Goal: Task Accomplishment & Management: Use online tool/utility

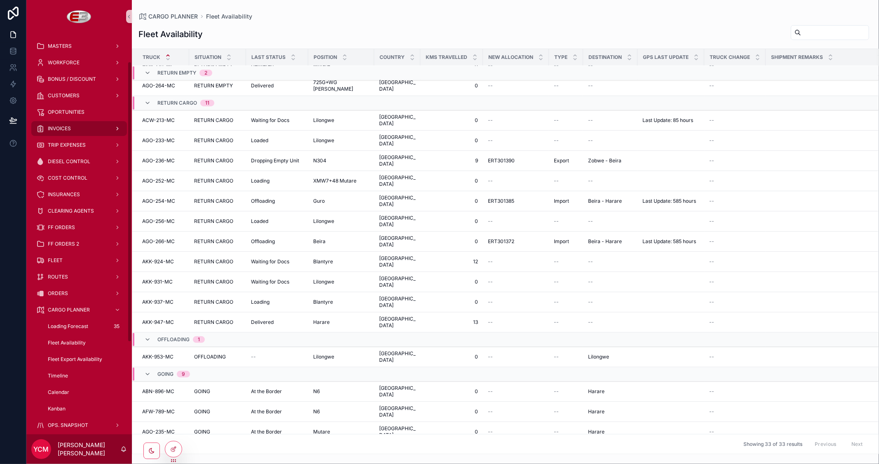
scroll to position [137, 0]
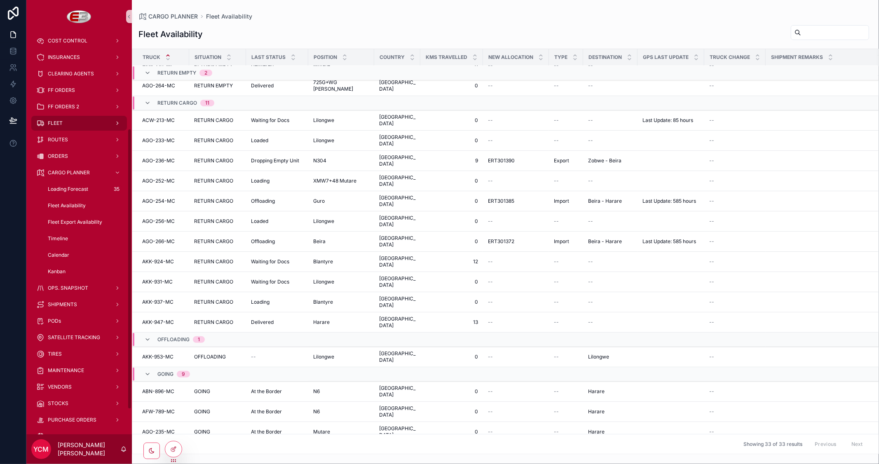
click at [66, 124] on div "FLEET" at bounding box center [79, 123] width 86 height 13
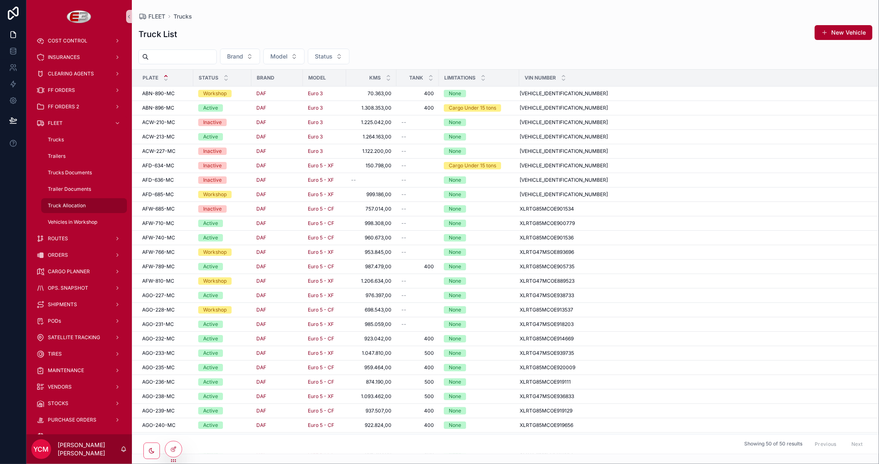
click at [68, 200] on div "Truck Allocation" at bounding box center [84, 205] width 76 height 13
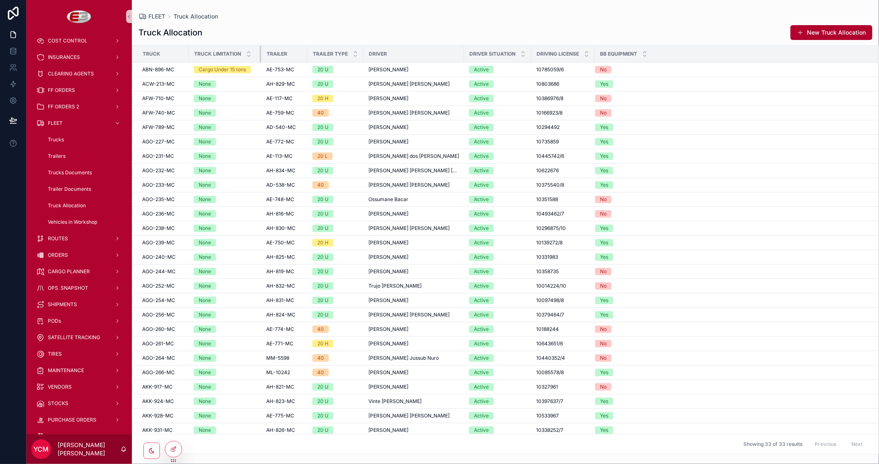
click at [260, 54] on div "scrollable content" at bounding box center [261, 54] width 3 height 16
click at [71, 89] on span "FF ORDERS" at bounding box center [61, 90] width 27 height 7
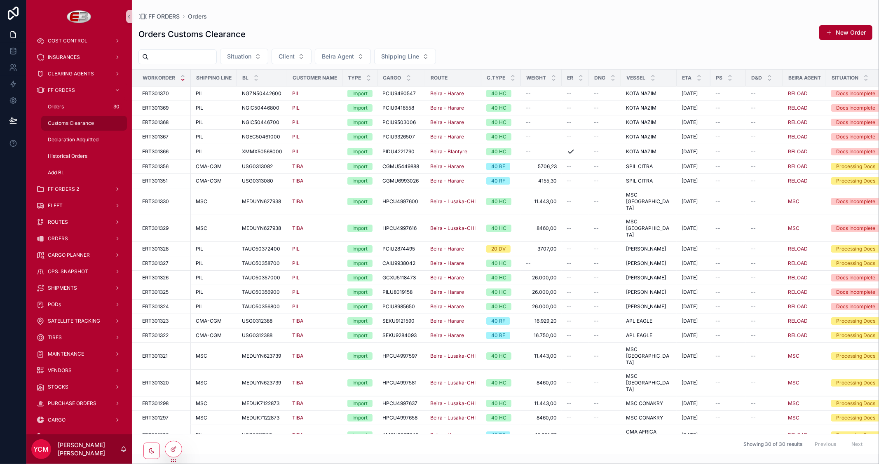
click at [63, 122] on span "Customs Clearance" at bounding box center [71, 123] width 46 height 7
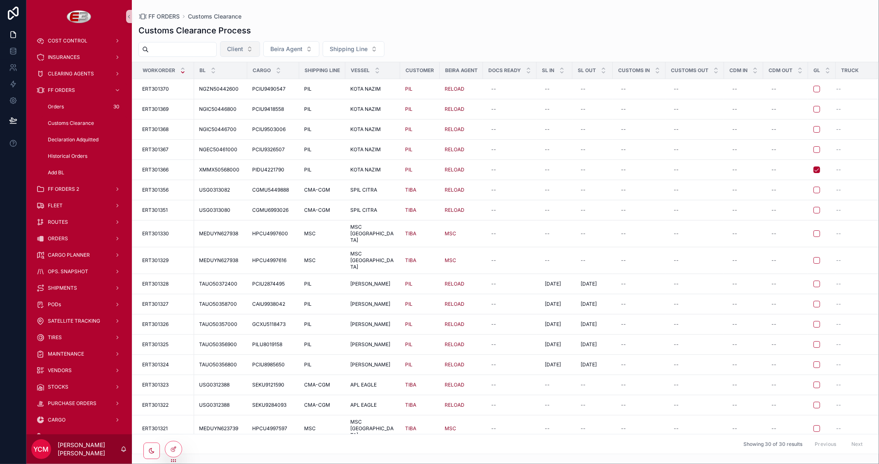
click at [260, 44] on button "Client" at bounding box center [240, 49] width 40 height 16
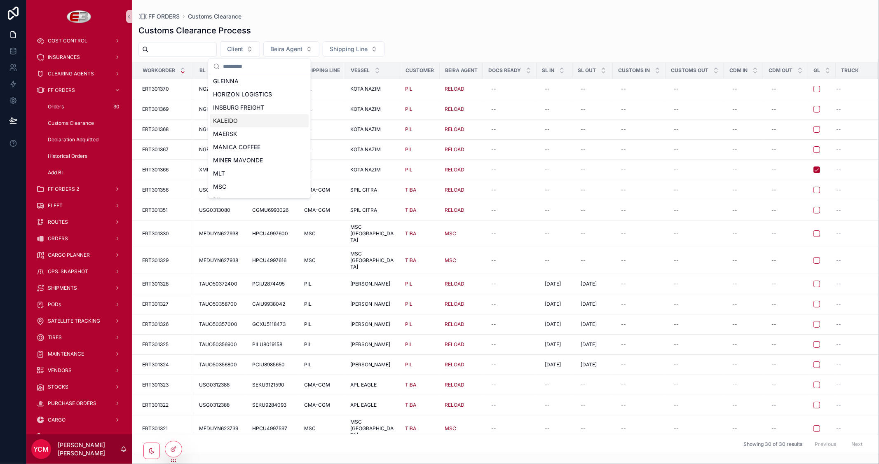
scroll to position [183, 0]
click at [229, 97] on div "PIL" at bounding box center [259, 97] width 99 height 13
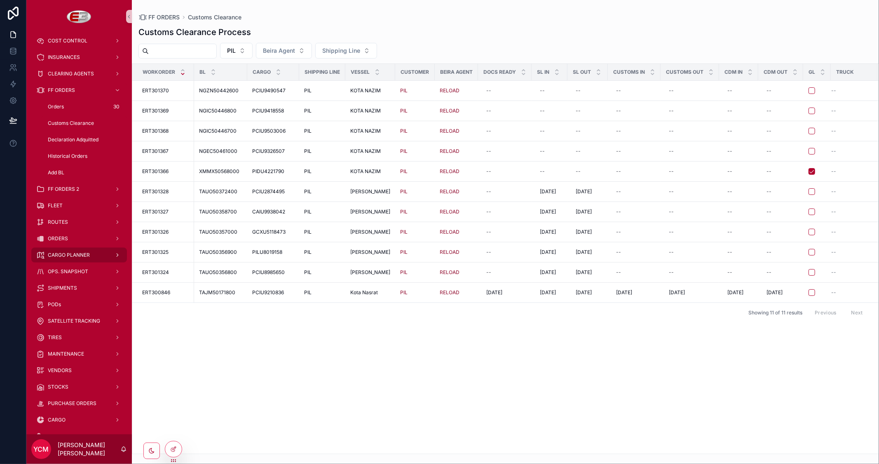
click at [76, 256] on span "CARGO PLANNER" at bounding box center [69, 255] width 42 height 7
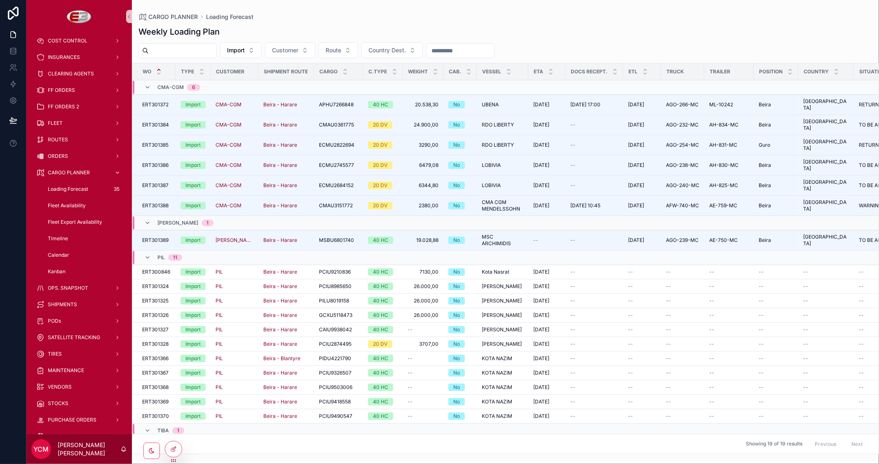
click at [72, 205] on span "Fleet Availability" at bounding box center [67, 205] width 38 height 7
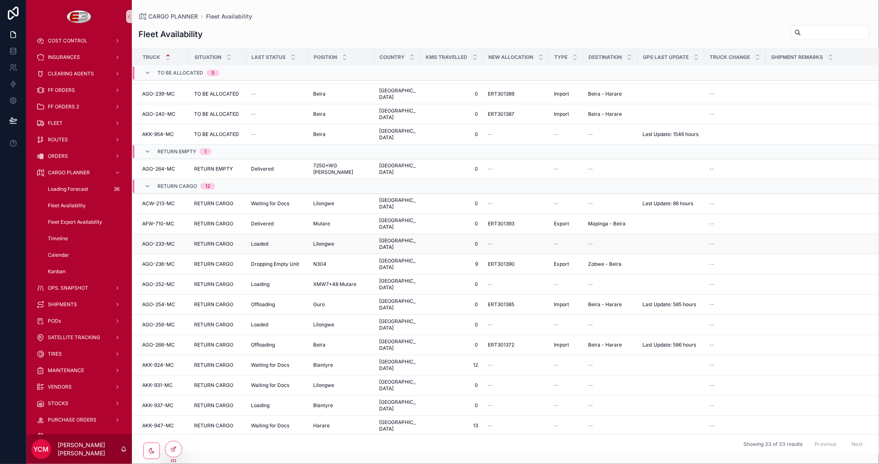
scroll to position [137, 0]
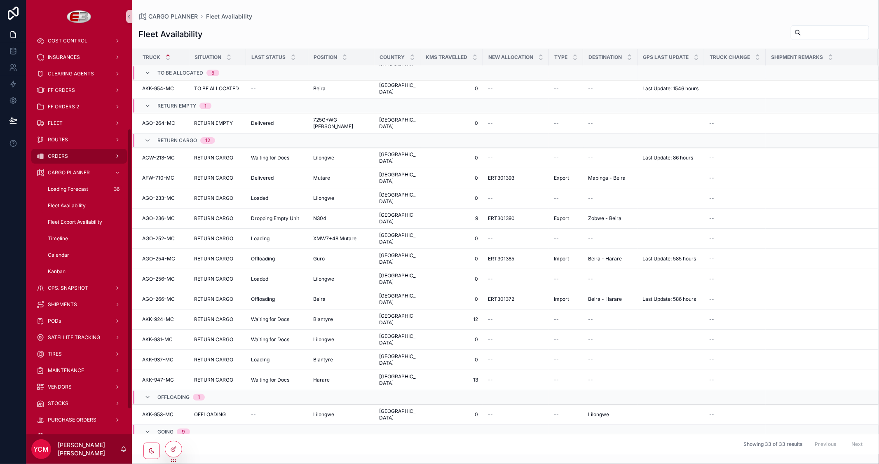
click at [71, 158] on div "ORDERS" at bounding box center [79, 156] width 86 height 13
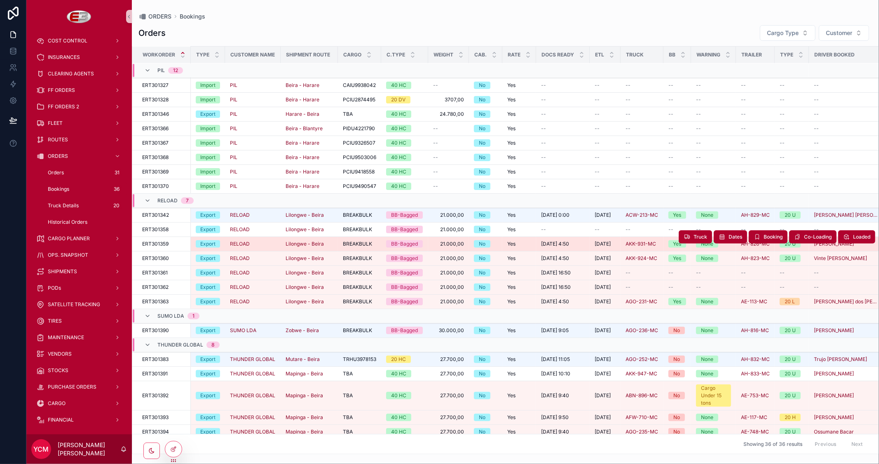
scroll to position [265, 0]
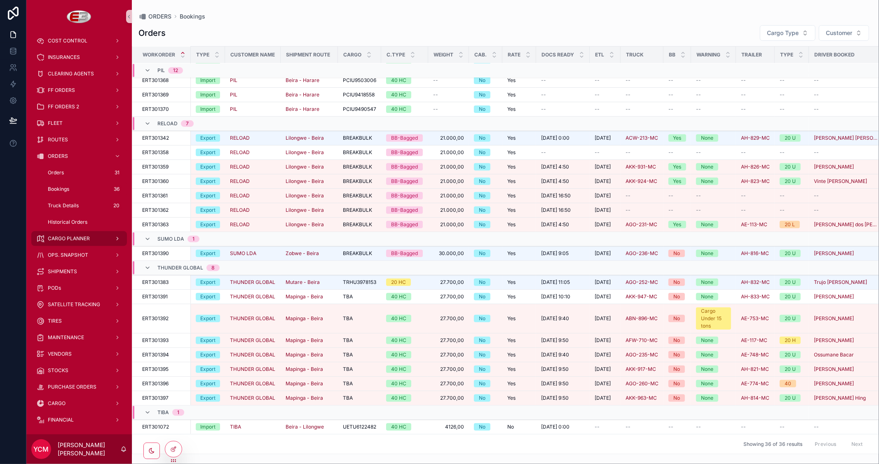
click at [64, 240] on span "CARGO PLANNER" at bounding box center [69, 238] width 42 height 7
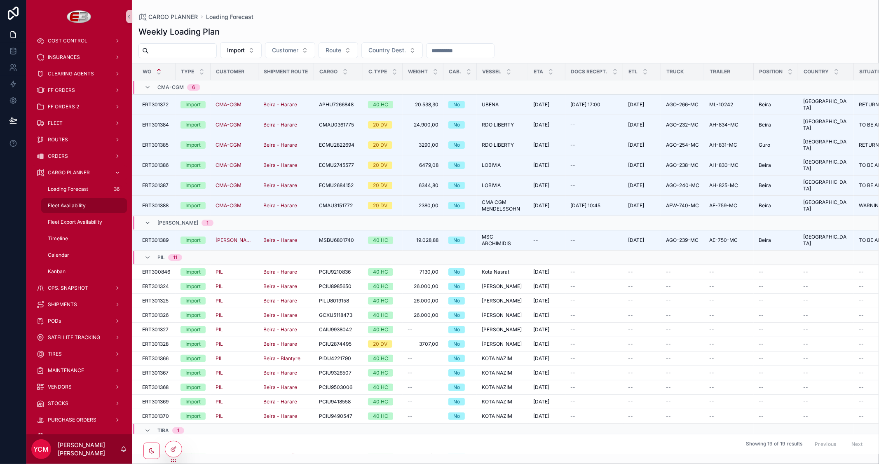
click at [65, 202] on span "Fleet Availability" at bounding box center [67, 205] width 38 height 7
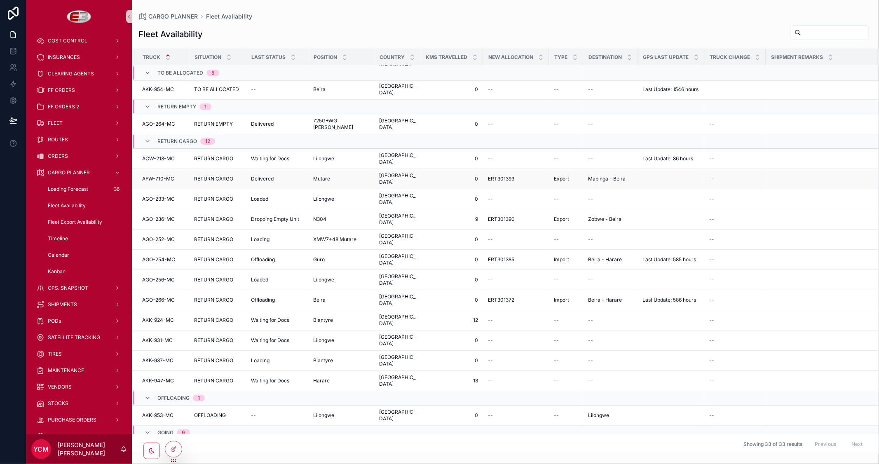
scroll to position [190, 0]
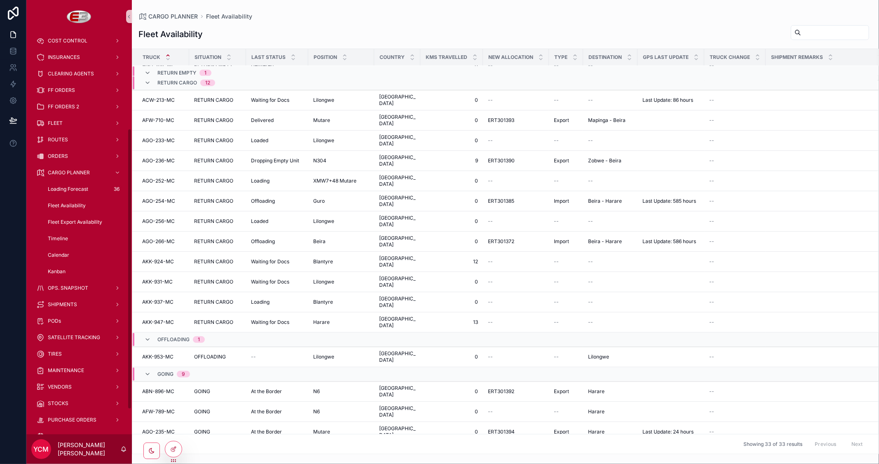
click at [64, 204] on span "Fleet Availability" at bounding box center [67, 205] width 38 height 7
click at [71, 222] on span "Fleet Export Availability" at bounding box center [75, 222] width 54 height 7
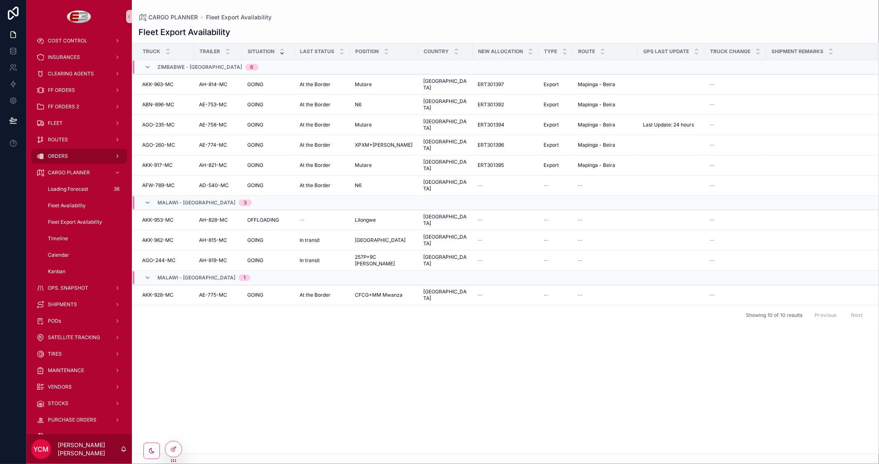
click at [67, 157] on span "ORDERS" at bounding box center [58, 156] width 20 height 7
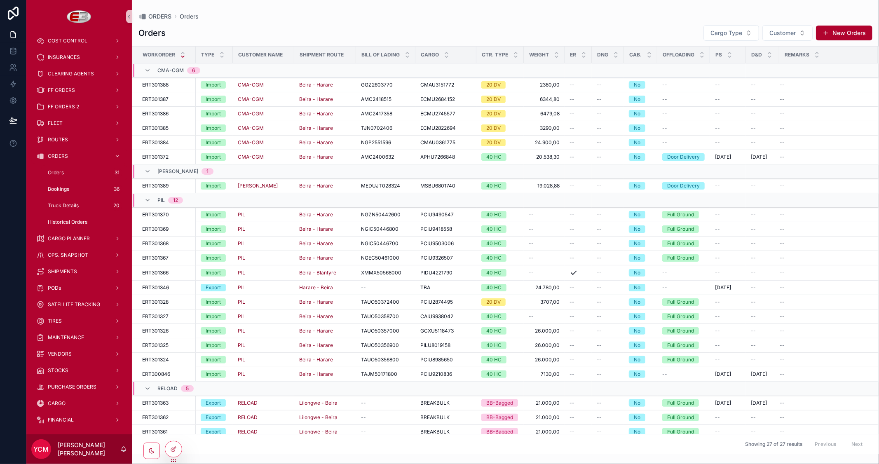
click at [62, 190] on span "Bookings" at bounding box center [58, 189] width 21 height 7
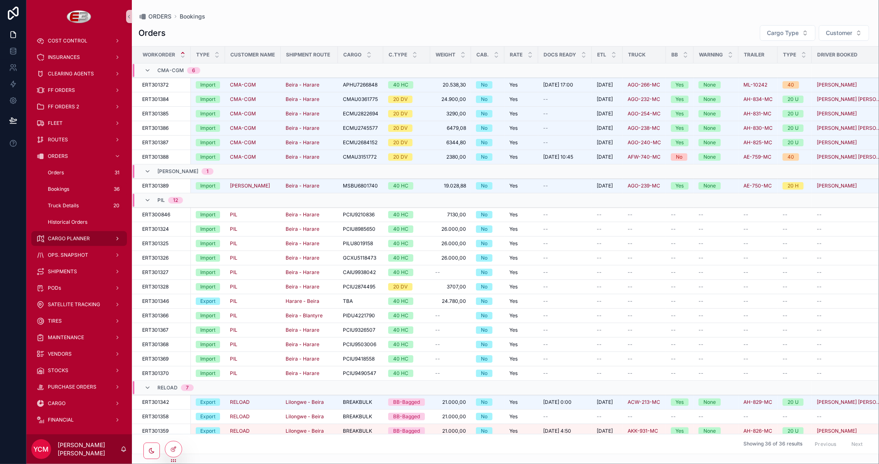
click at [65, 234] on div "CARGO PLANNER" at bounding box center [79, 238] width 86 height 13
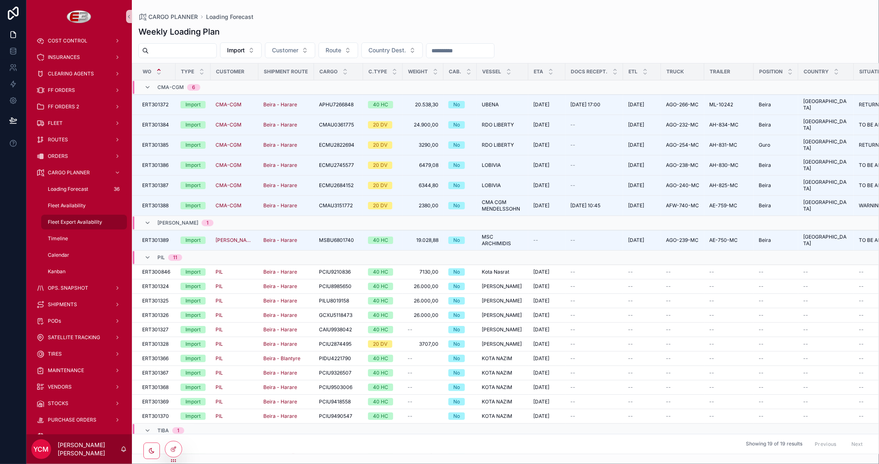
click at [71, 220] on span "Fleet Export Availability" at bounding box center [75, 222] width 54 height 7
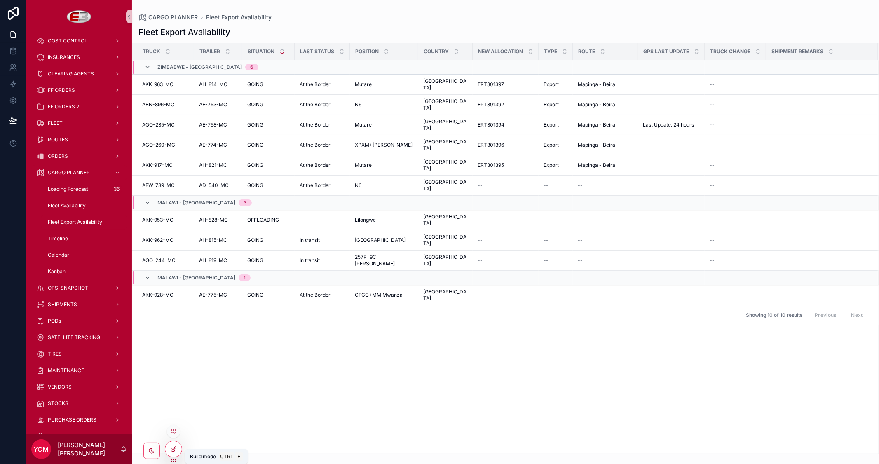
click at [175, 448] on icon at bounding box center [175, 447] width 1 height 1
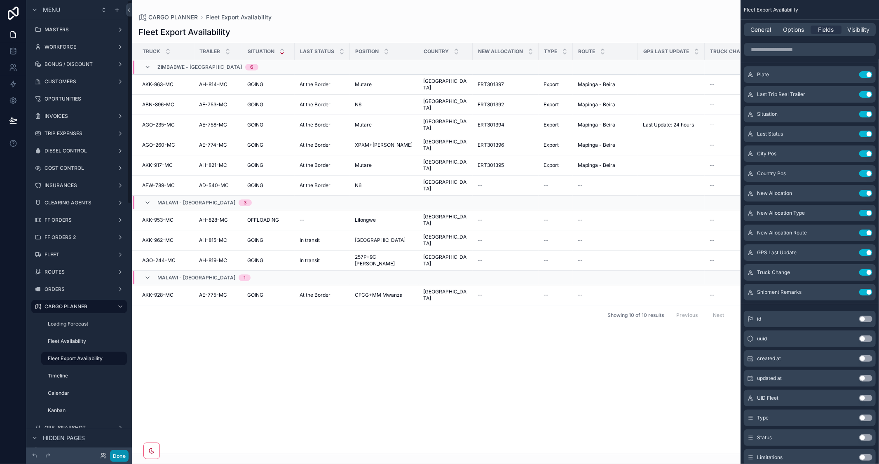
click at [117, 454] on button "Done" at bounding box center [119, 456] width 19 height 12
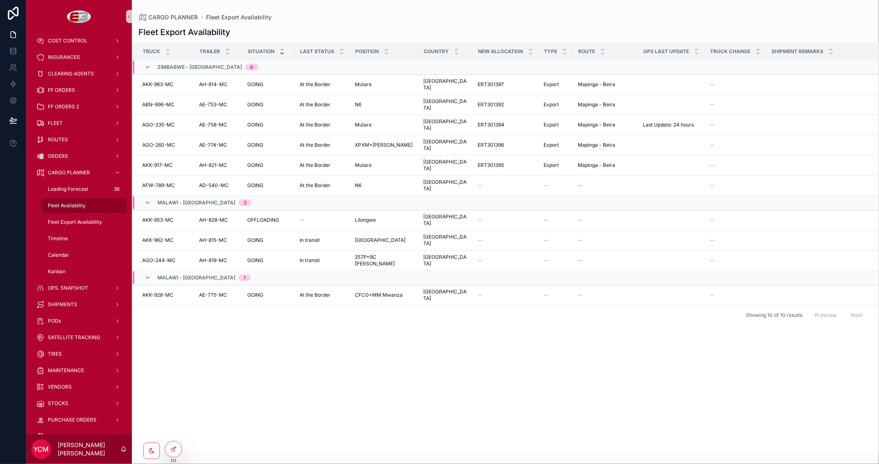
click at [74, 202] on span "Fleet Availability" at bounding box center [67, 205] width 38 height 7
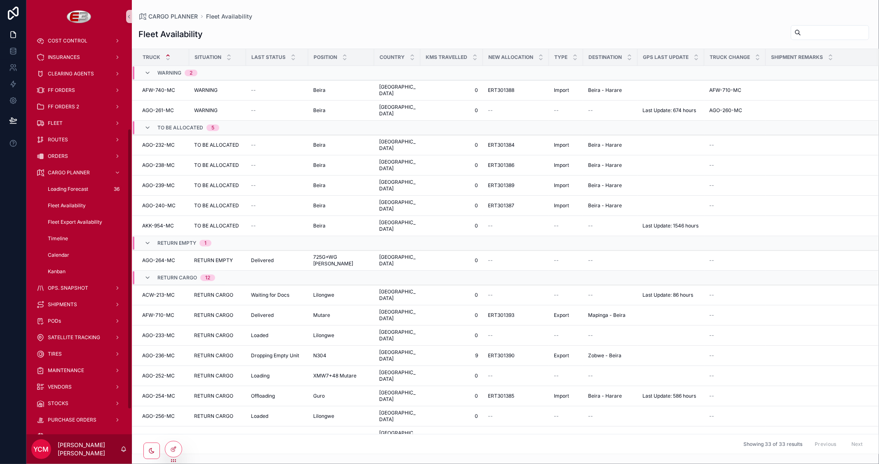
click at [73, 208] on span "Fleet Availability" at bounding box center [67, 205] width 38 height 7
click at [75, 205] on span "Fleet Availability" at bounding box center [67, 205] width 38 height 7
click at [76, 204] on span "Fleet Availability" at bounding box center [67, 205] width 38 height 7
click at [85, 221] on span "Fleet Export Availability" at bounding box center [75, 222] width 54 height 7
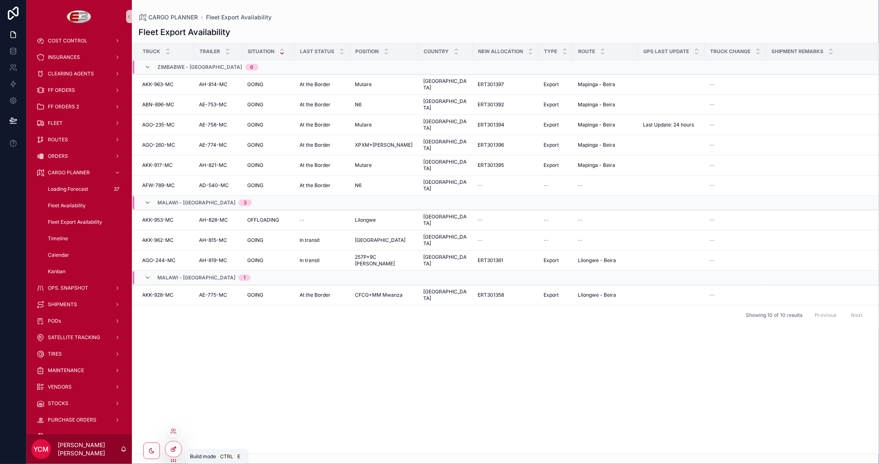
click at [172, 448] on icon at bounding box center [173, 449] width 7 height 7
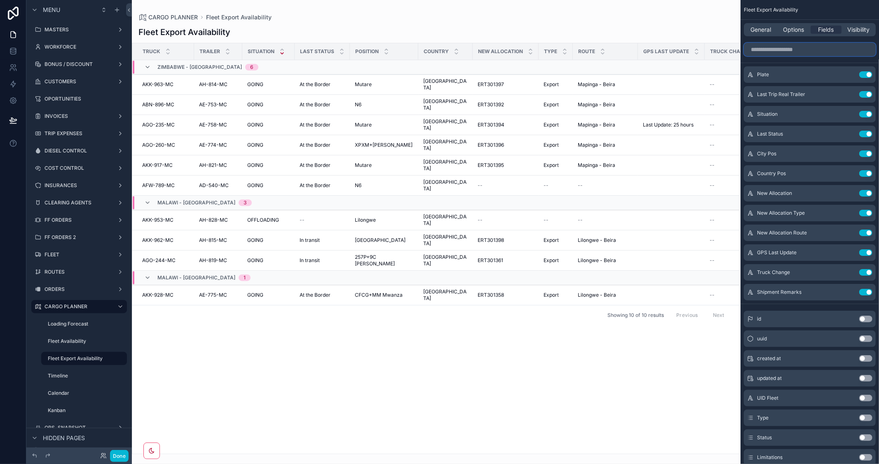
click at [806, 53] on input "scrollable content" at bounding box center [810, 49] width 132 height 13
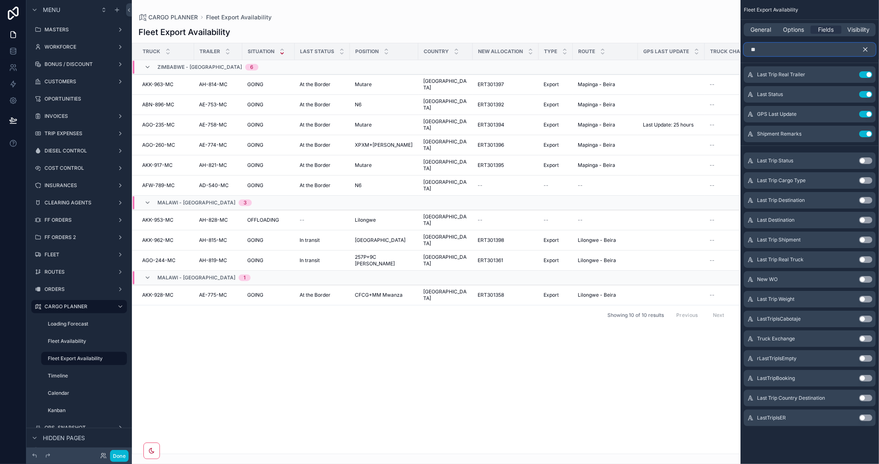
type input "*"
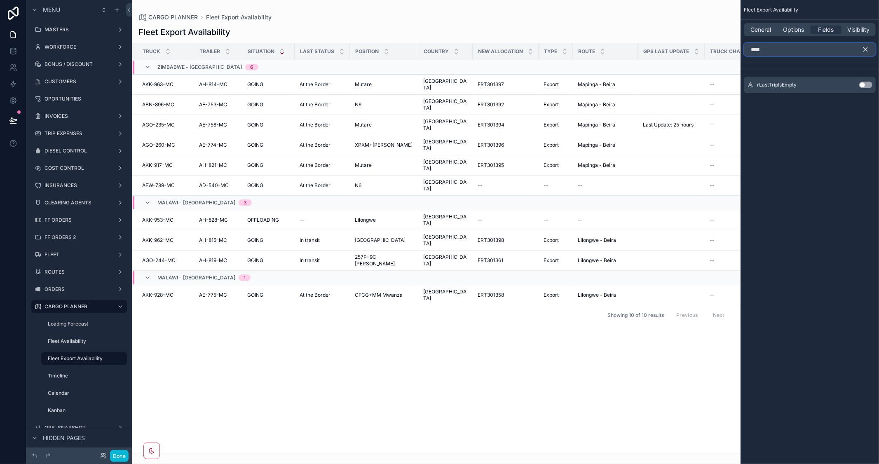
type input "****"
click at [868, 84] on button "Use setting" at bounding box center [865, 85] width 13 height 7
drag, startPoint x: 578, startPoint y: 450, endPoint x: 650, endPoint y: 451, distance: 71.7
click at [650, 451] on div "scrollable content" at bounding box center [436, 232] width 609 height 464
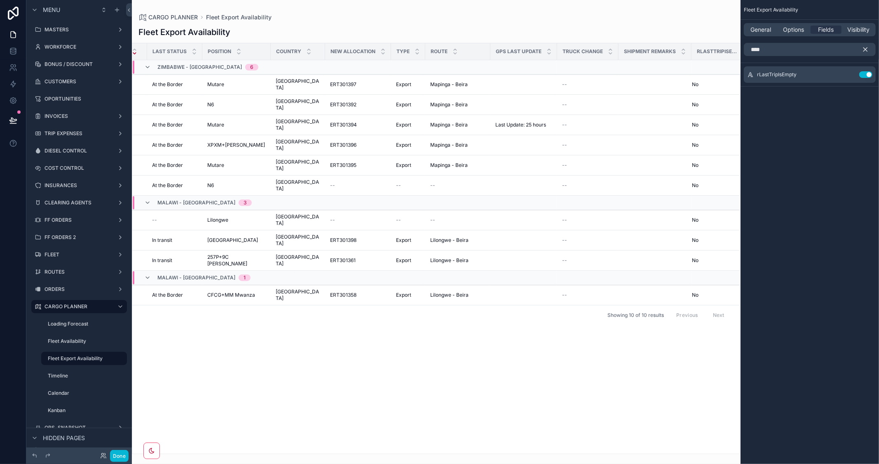
scroll to position [0, 149]
click at [863, 75] on button "Use setting" at bounding box center [865, 74] width 13 height 7
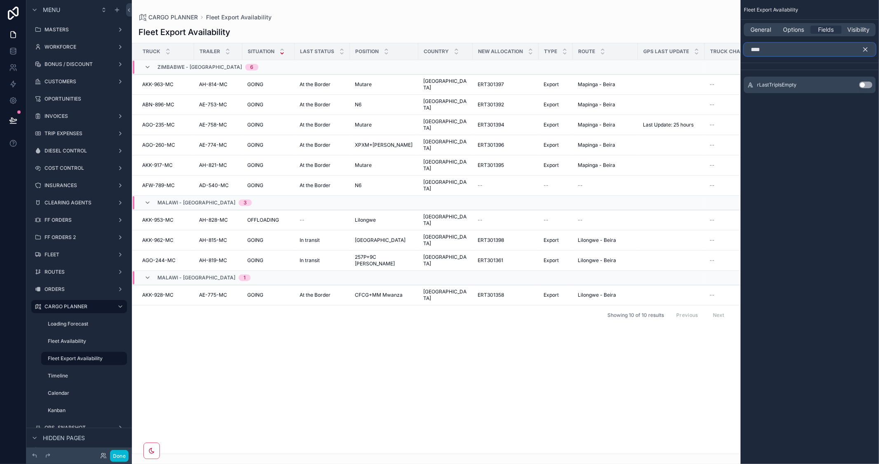
drag, startPoint x: 802, startPoint y: 51, endPoint x: 716, endPoint y: 42, distance: 86.5
click at [716, 42] on div "MASTERS WORKFORCE BONUS / DISCOUNT CUSTOMERS OPORTUNITIES INVOICES TRIP EXPENSE…" at bounding box center [505, 232] width 747 height 464
click at [864, 49] on icon "scrollable content" at bounding box center [865, 49] width 7 height 7
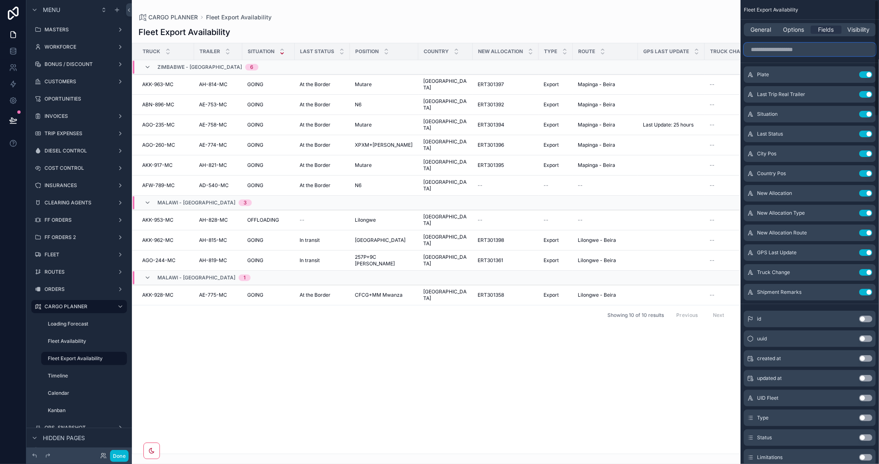
click at [846, 52] on input "scrollable content" at bounding box center [810, 49] width 132 height 13
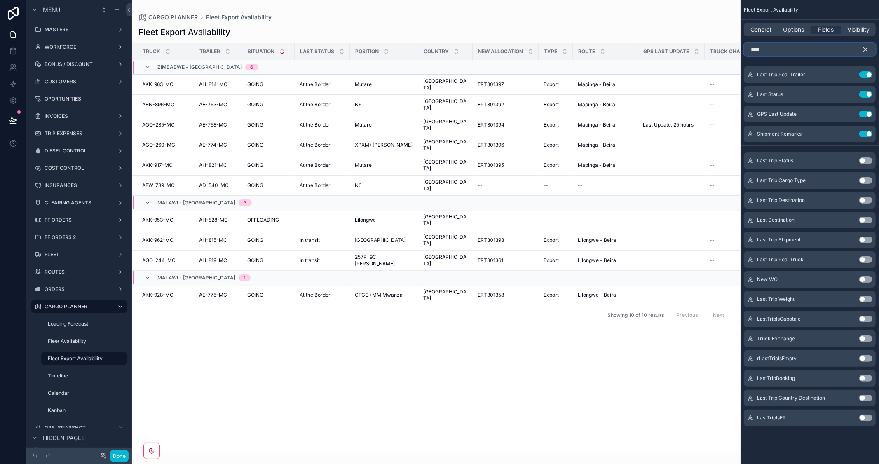
type input "****"
click at [870, 418] on button "Use setting" at bounding box center [865, 418] width 13 height 7
click at [864, 46] on icon "scrollable content" at bounding box center [865, 49] width 7 height 7
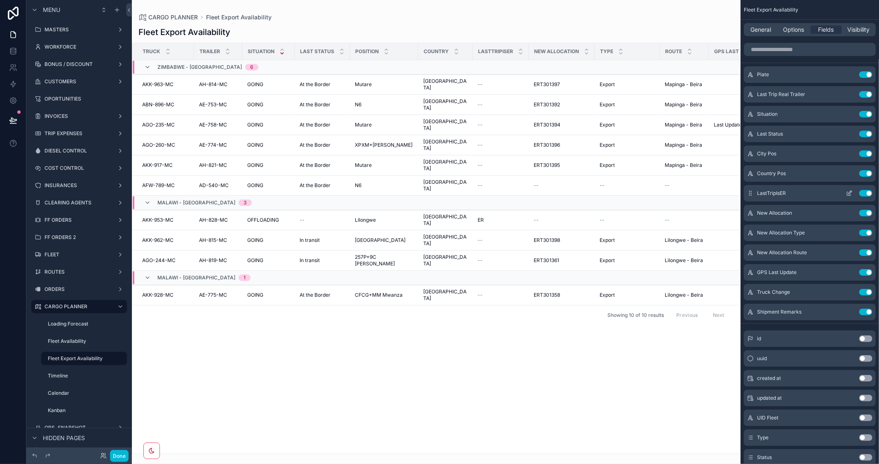
click at [848, 191] on icon "scrollable content" at bounding box center [849, 193] width 7 height 7
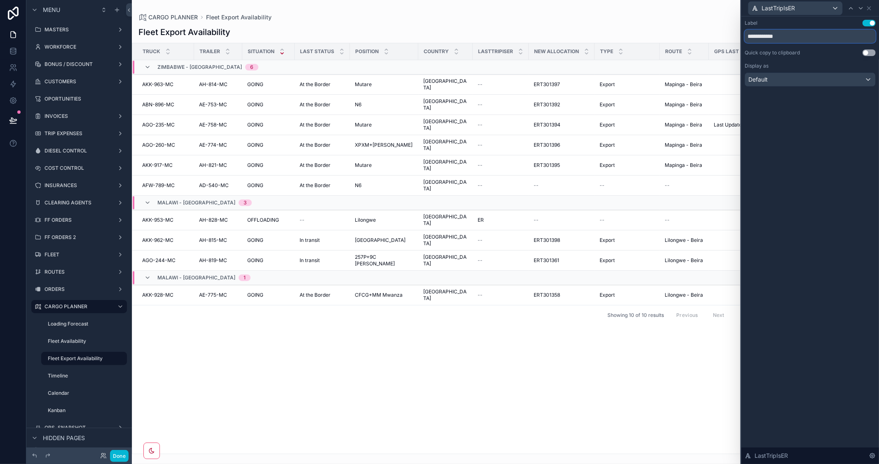
drag, startPoint x: 774, startPoint y: 35, endPoint x: 724, endPoint y: 34, distance: 49.9
click at [724, 34] on div "**********" at bounding box center [439, 232] width 879 height 464
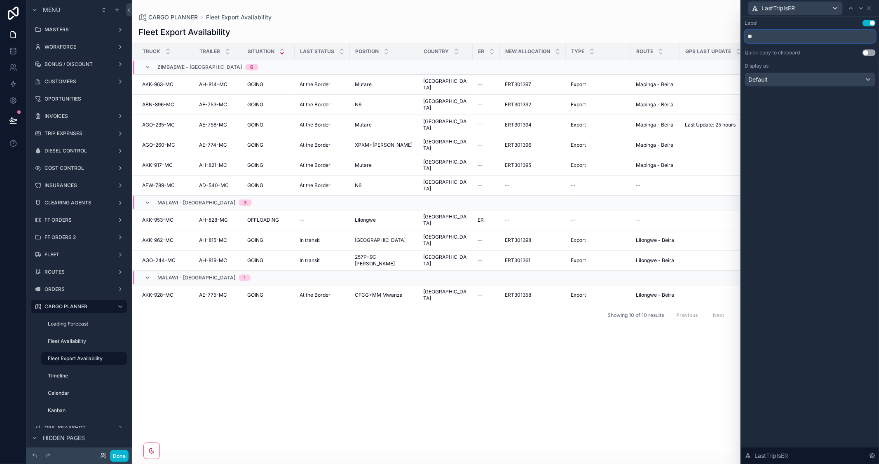
type input "**"
click at [124, 457] on button "Done" at bounding box center [119, 456] width 19 height 12
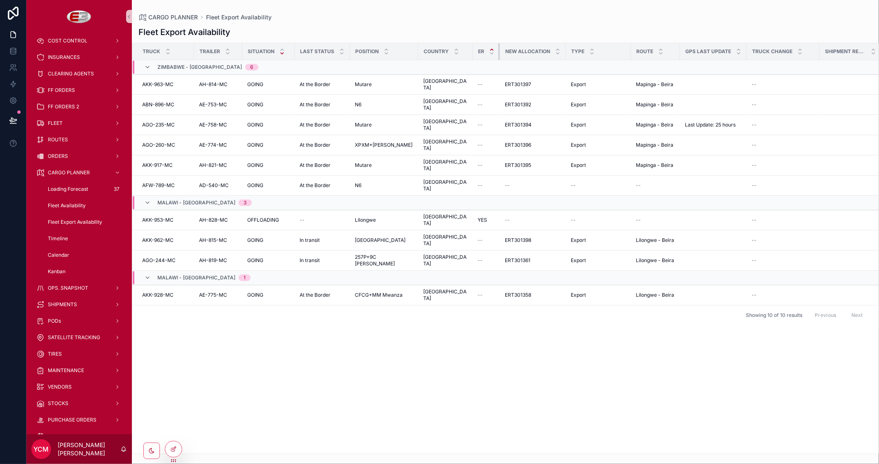
drag, startPoint x: 488, startPoint y: 49, endPoint x: 480, endPoint y: 47, distance: 8.3
click at [480, 47] on th "ER" at bounding box center [486, 51] width 27 height 17
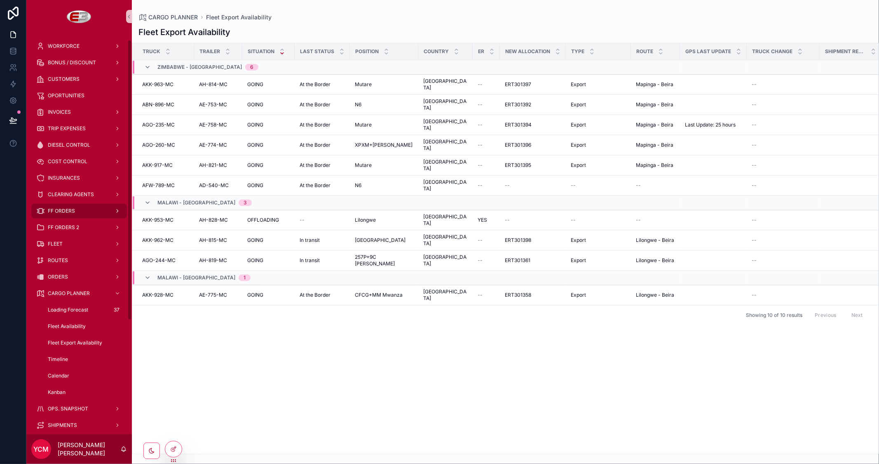
scroll to position [0, 0]
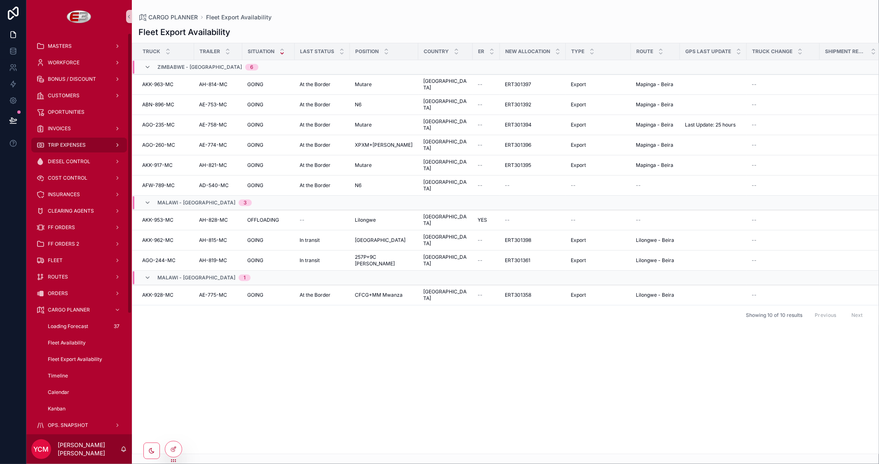
click at [67, 145] on span "TRIP EXPENSES" at bounding box center [67, 145] width 38 height 7
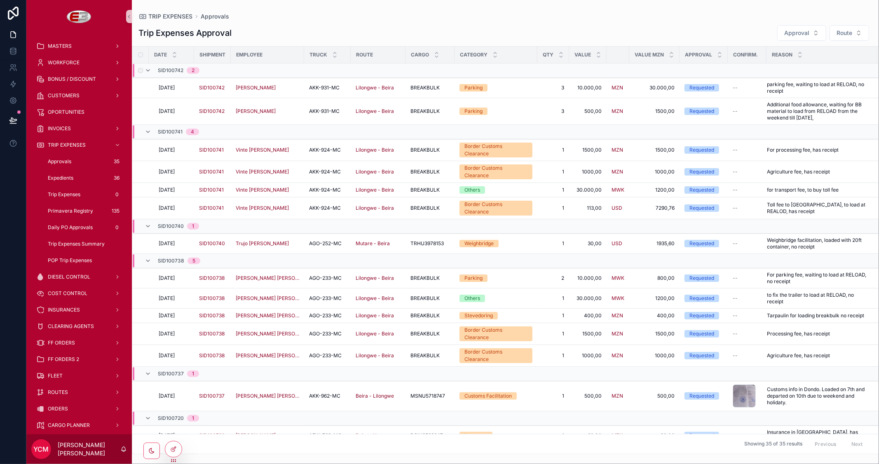
click at [141, 67] on div "scrollable content" at bounding box center [140, 70] width 10 height 13
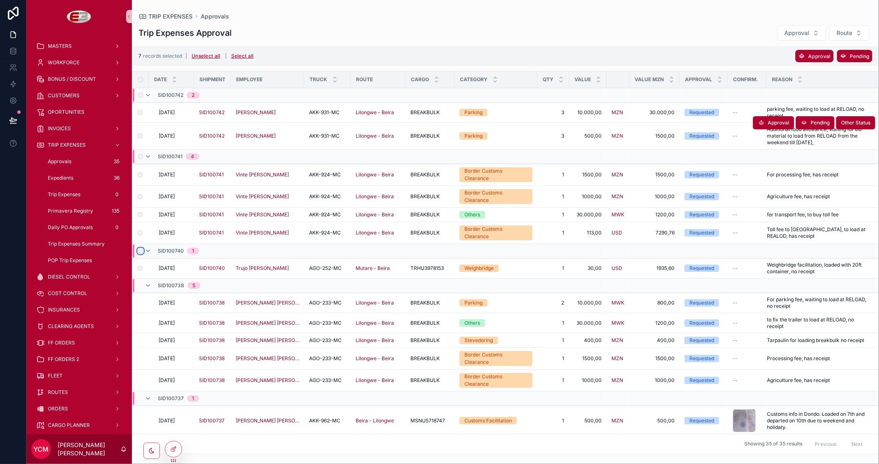
scroll to position [92, 0]
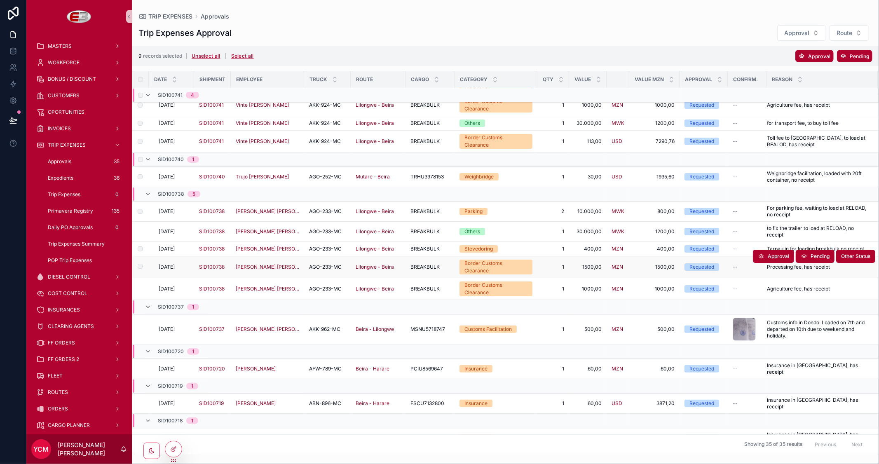
click at [143, 256] on td "scrollable content" at bounding box center [140, 267] width 16 height 22
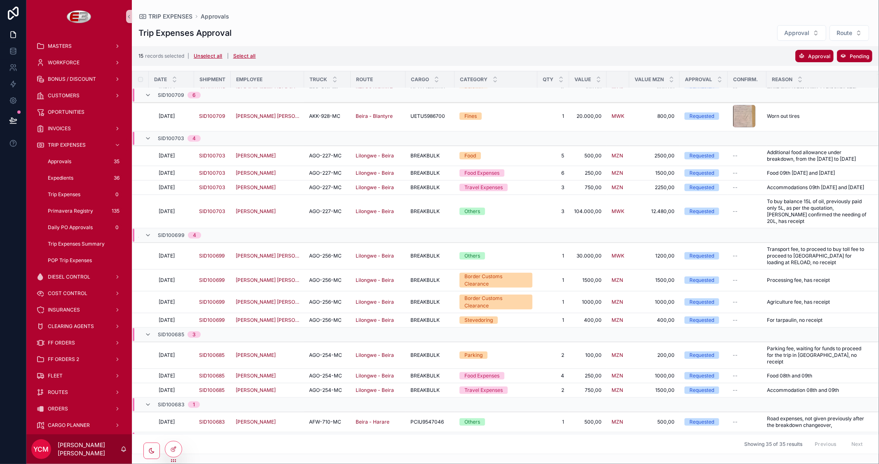
scroll to position [513, 0]
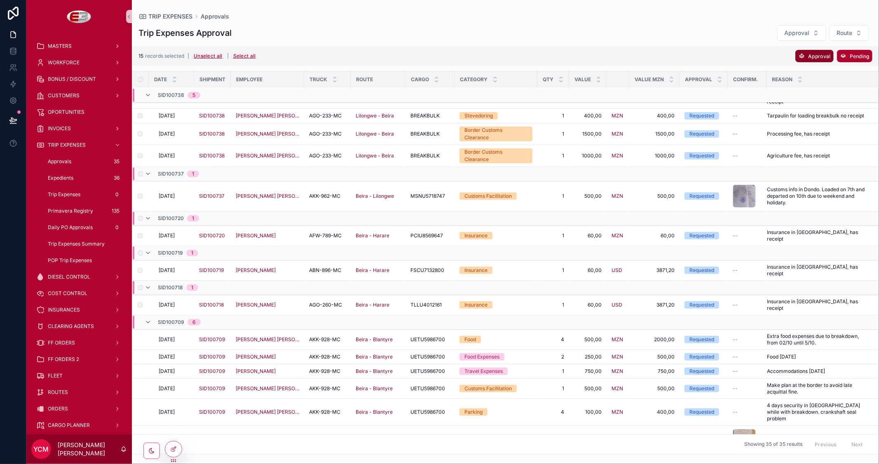
click at [808, 58] on button "Approval" at bounding box center [815, 56] width 38 height 12
click at [855, 40] on icon "scrollable content" at bounding box center [855, 39] width 7 height 7
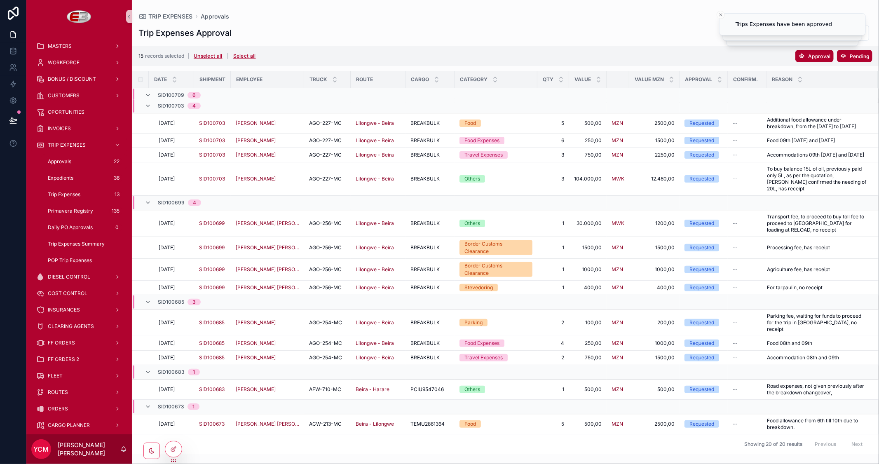
scroll to position [155, 0]
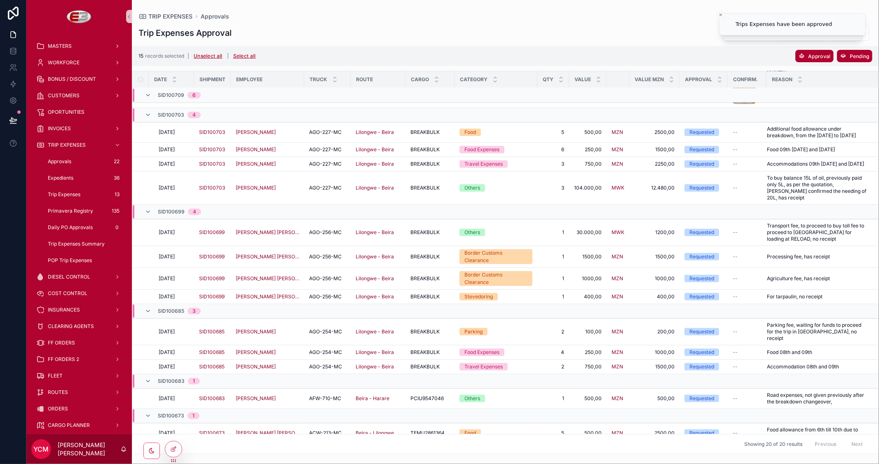
click at [646, 20] on div "Trip Expenses Approval Approval Route 15 records selected | Unselect all | Sele…" at bounding box center [505, 237] width 747 height 434
click at [203, 54] on button "Unselect all" at bounding box center [208, 55] width 35 height 13
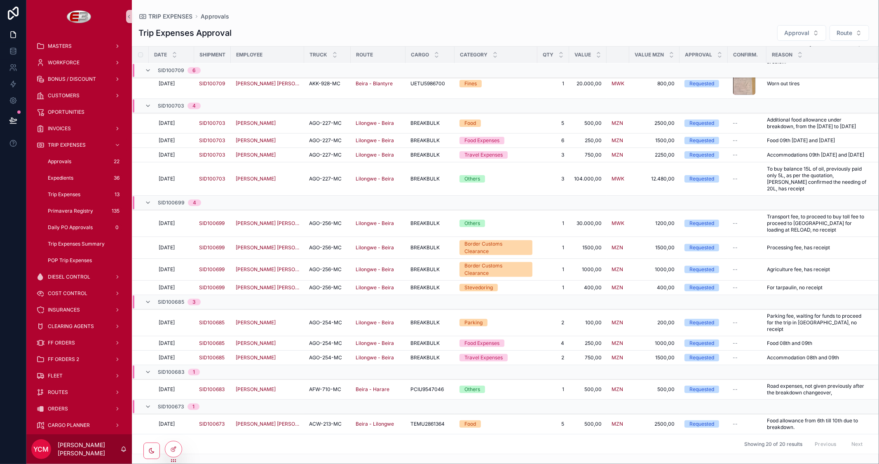
scroll to position [131, 0]
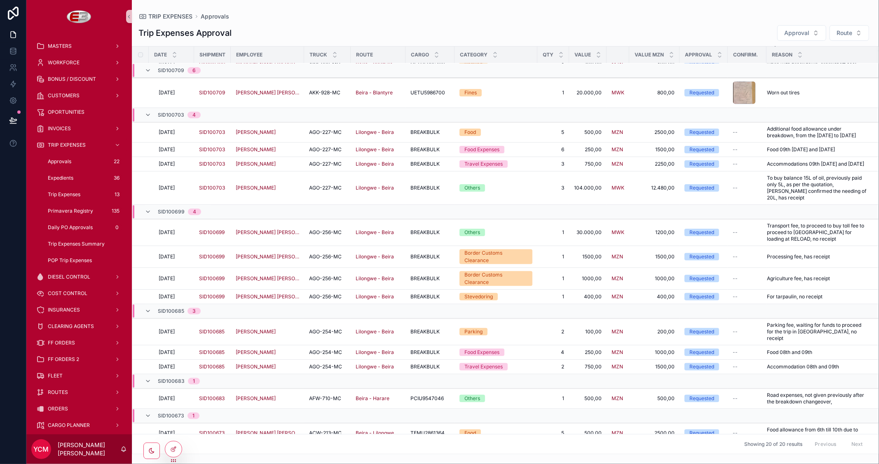
click at [381, 25] on div "Trip Expenses Approval Approval Route" at bounding box center [505, 33] width 734 height 16
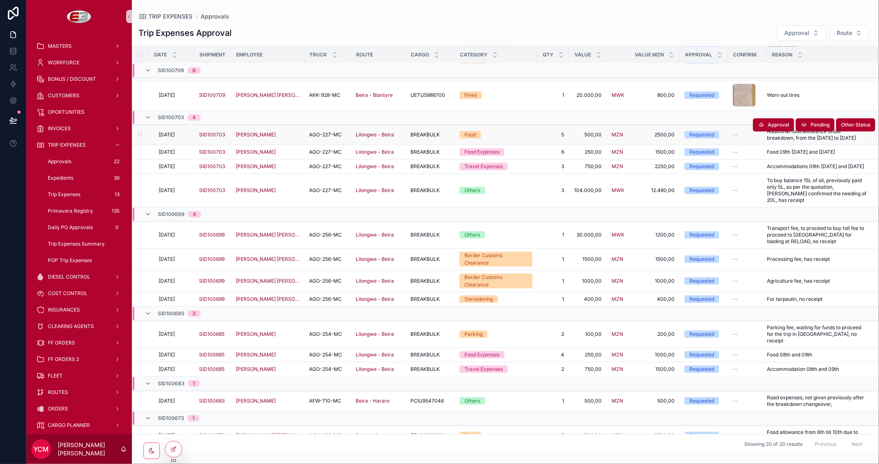
scroll to position [0, 0]
